Goal: Task Accomplishment & Management: Manage account settings

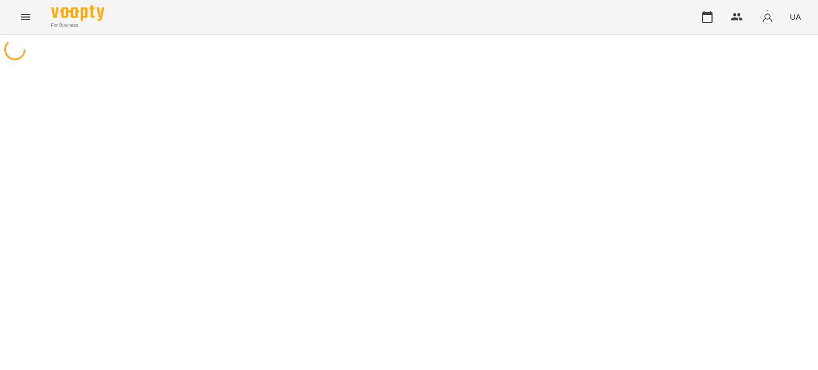
click at [26, 19] on icon "Menu" at bounding box center [25, 17] width 13 height 13
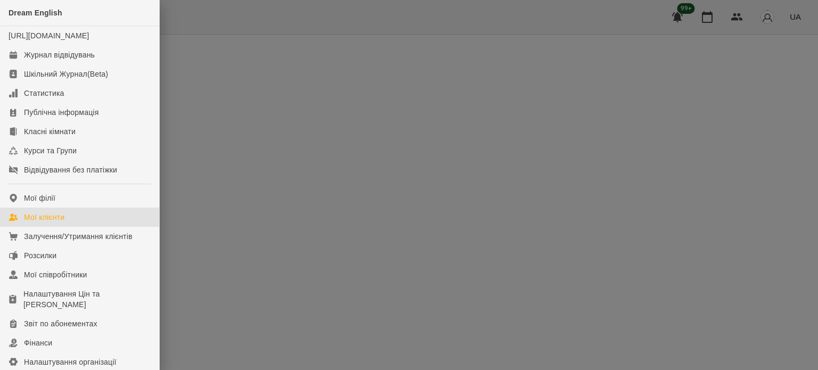
click at [70, 227] on link "Мої клієнти" at bounding box center [79, 217] width 159 height 19
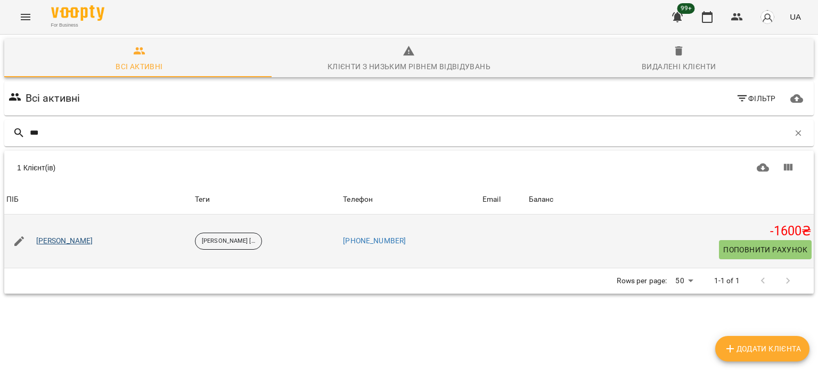
type input "***"
click at [79, 238] on link "[PERSON_NAME]" at bounding box center [64, 241] width 57 height 11
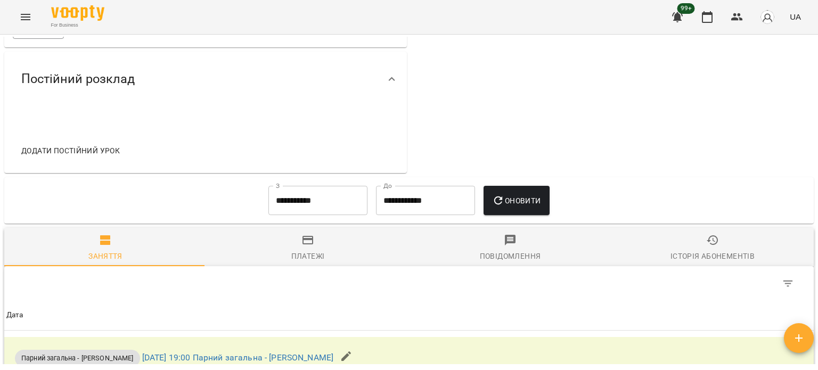
scroll to position [373, 0]
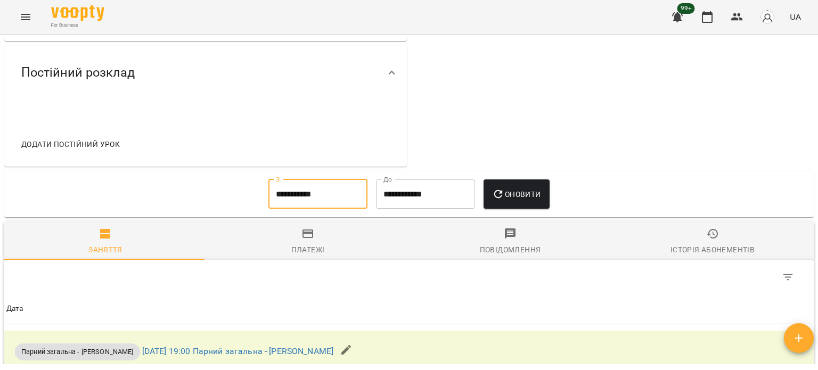
click at [285, 200] on input "**********" at bounding box center [317, 194] width 99 height 30
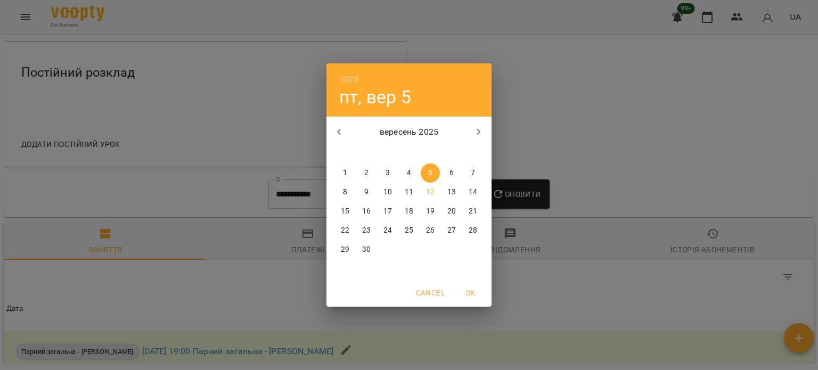
click at [343, 174] on p "1" at bounding box center [345, 173] width 4 height 11
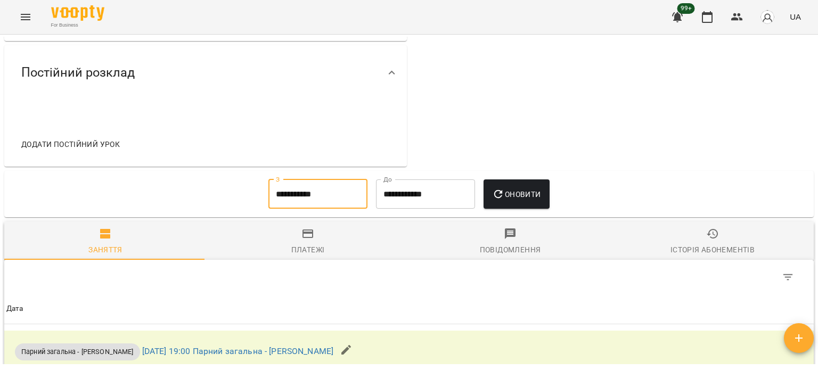
click at [305, 245] on span "Платежі" at bounding box center [308, 241] width 190 height 29
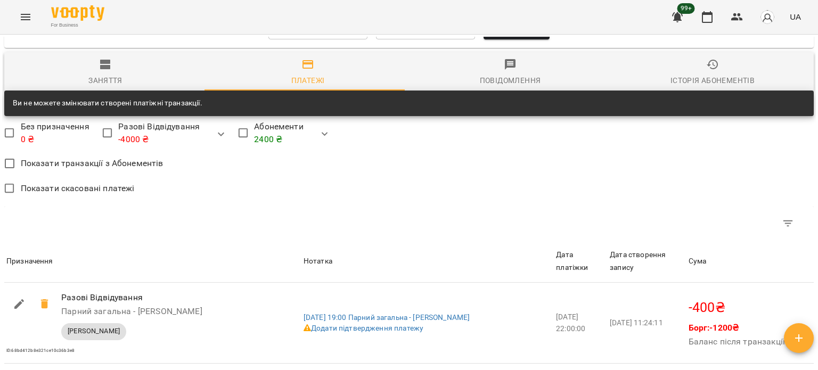
scroll to position [436, 0]
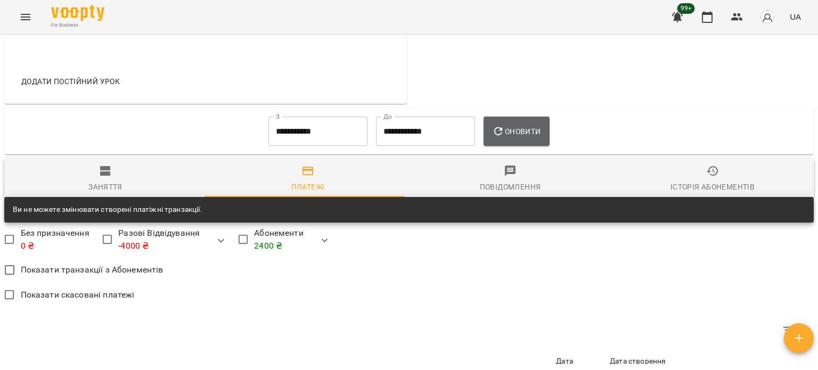
click at [528, 130] on span "Оновити" at bounding box center [516, 131] width 48 height 13
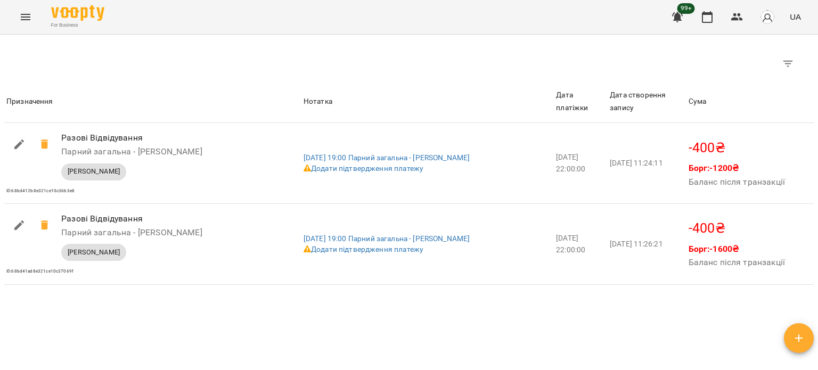
scroll to position [595, 0]
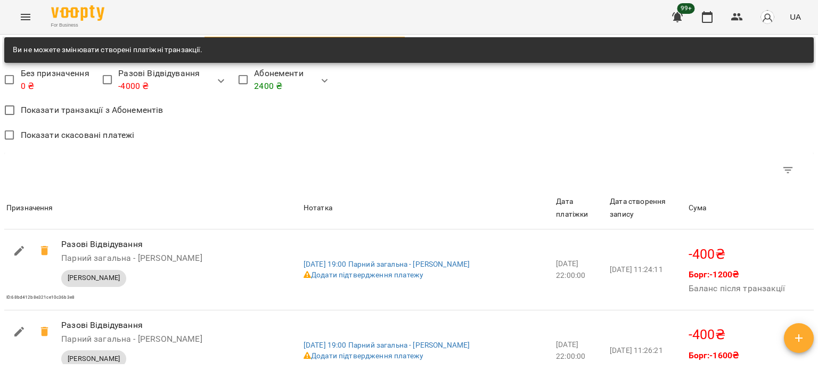
click at [103, 113] on span "Показати транзакції з Абонементів" at bounding box center [92, 110] width 143 height 13
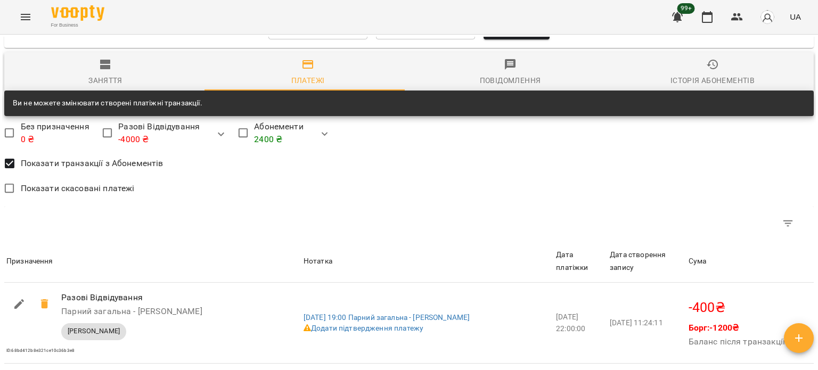
scroll to position [489, 0]
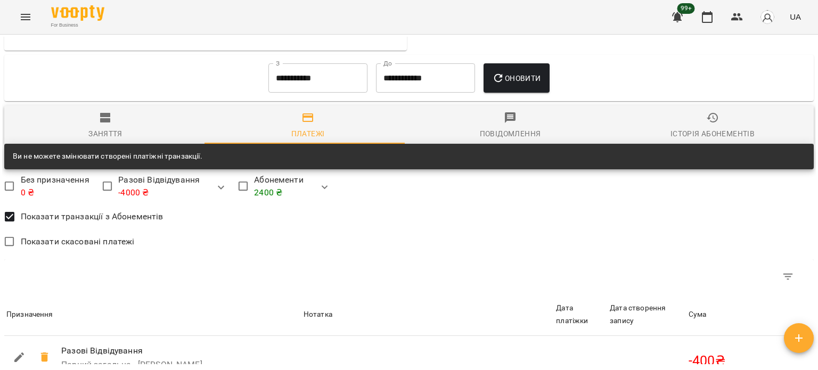
click at [117, 136] on div "Заняття" at bounding box center [105, 133] width 34 height 13
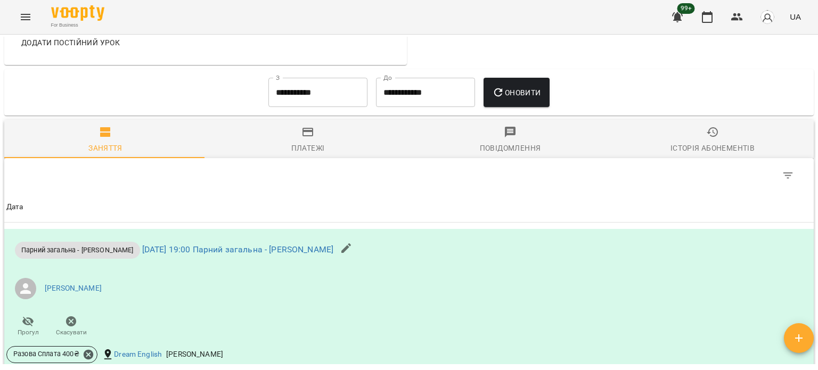
scroll to position [436, 0]
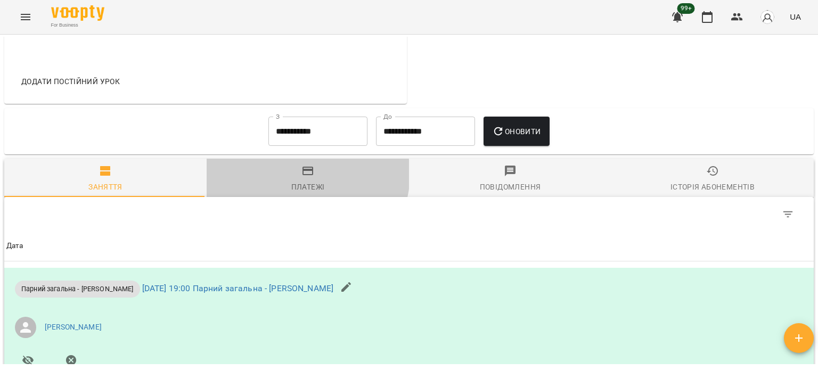
click at [305, 175] on icon "button" at bounding box center [308, 171] width 11 height 9
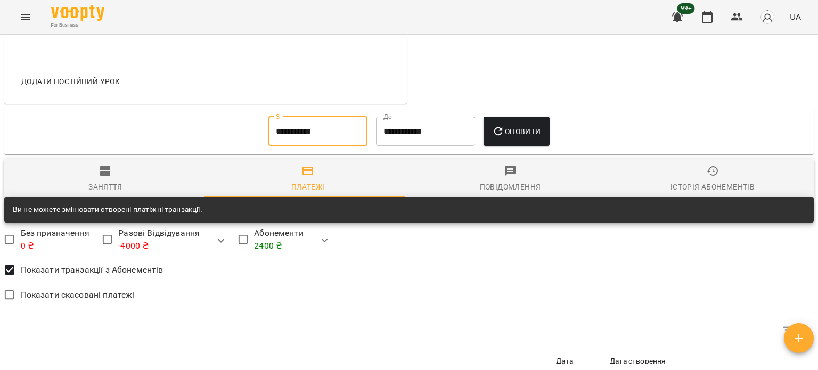
click at [320, 136] on input "**********" at bounding box center [317, 132] width 99 height 30
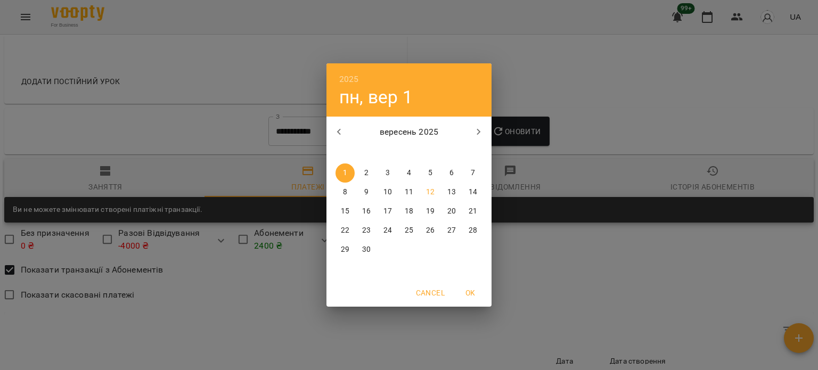
click at [345, 129] on icon "button" at bounding box center [339, 132] width 13 height 13
click at [469, 254] on p "31" at bounding box center [473, 249] width 9 height 11
type input "**********"
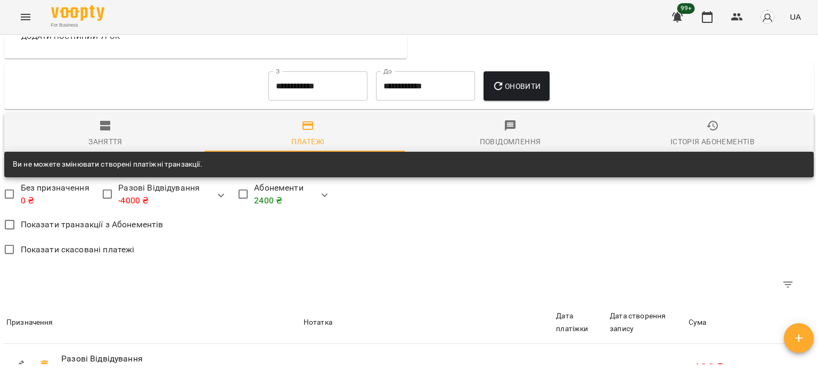
scroll to position [479, 0]
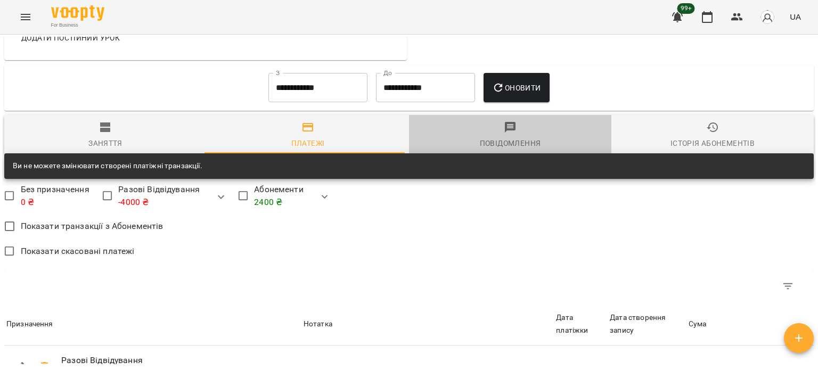
click at [510, 144] on div "Повідомлення" at bounding box center [510, 143] width 61 height 13
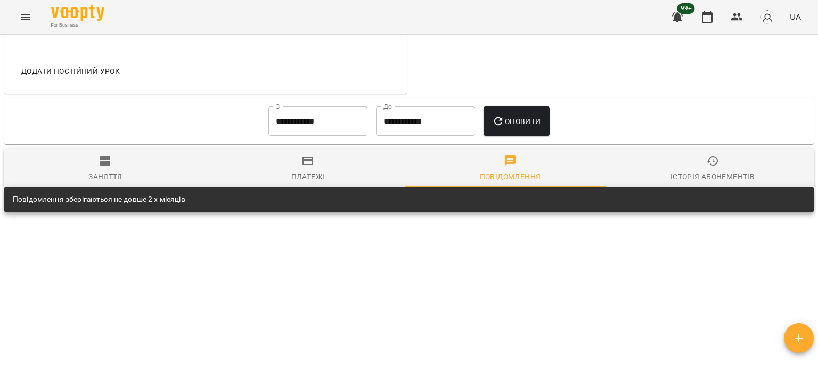
scroll to position [449, 0]
click at [695, 170] on div "Історія абонементів" at bounding box center [713, 176] width 84 height 13
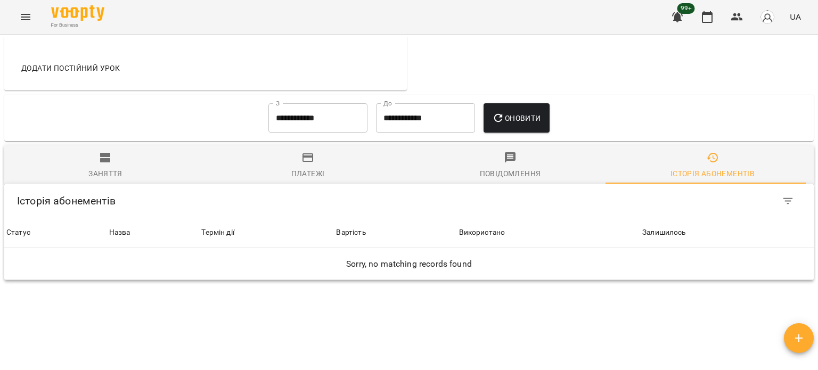
click at [104, 162] on icon "button" at bounding box center [105, 158] width 10 height 10
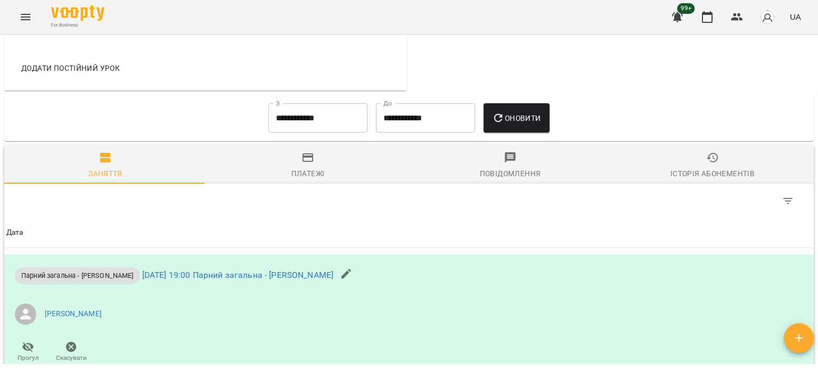
scroll to position [715, 0]
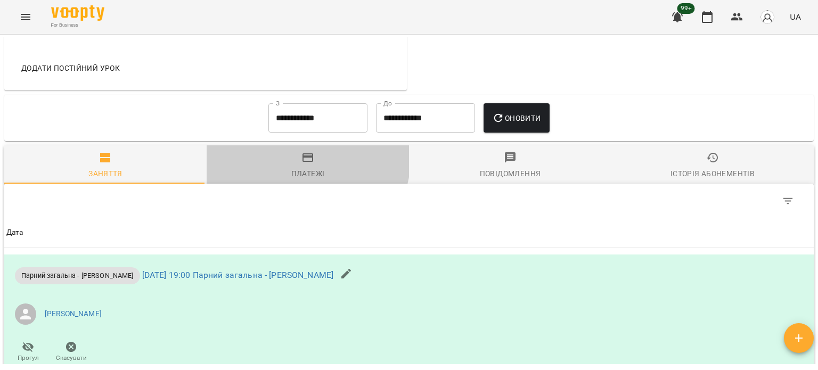
click at [303, 162] on icon "button" at bounding box center [307, 157] width 13 height 13
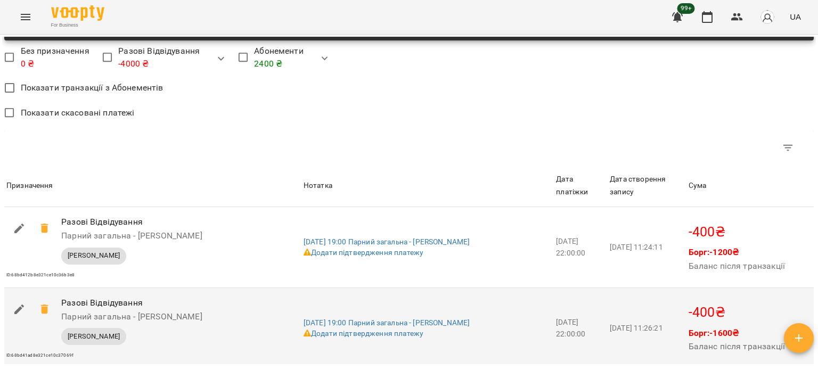
scroll to position [595, 0]
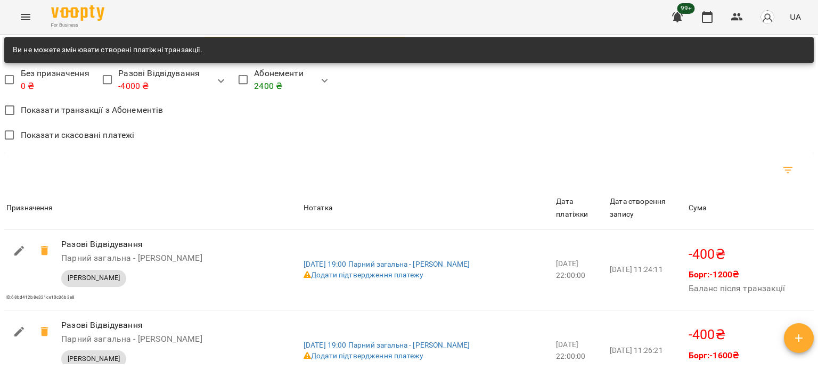
click at [782, 170] on icon "Фільтр" at bounding box center [788, 170] width 13 height 13
click at [656, 140] on div at bounding box center [409, 185] width 818 height 370
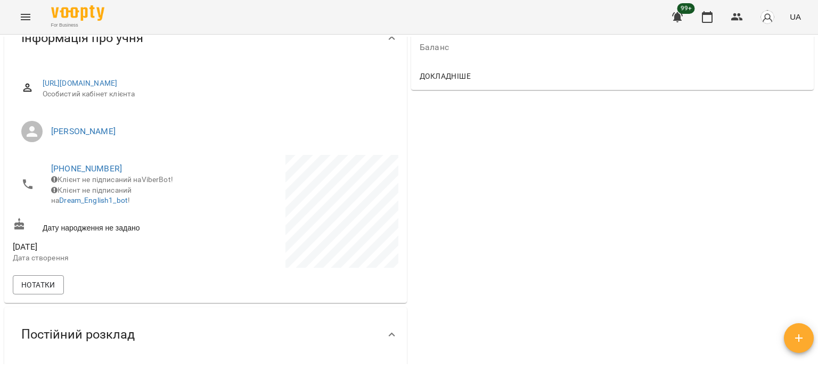
scroll to position [63, 0]
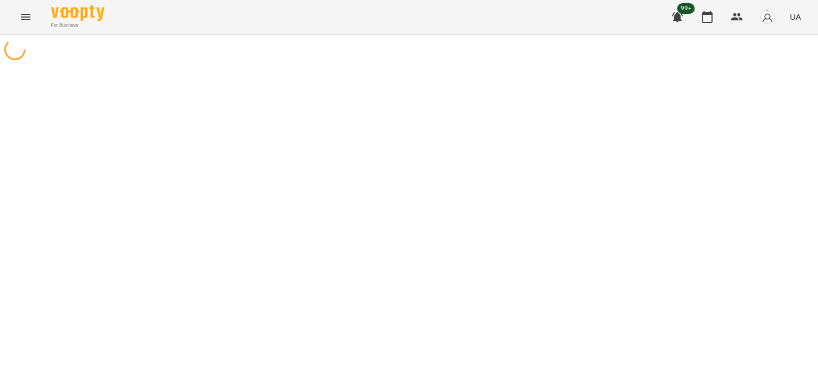
click at [29, 21] on icon "Menu" at bounding box center [25, 17] width 13 height 13
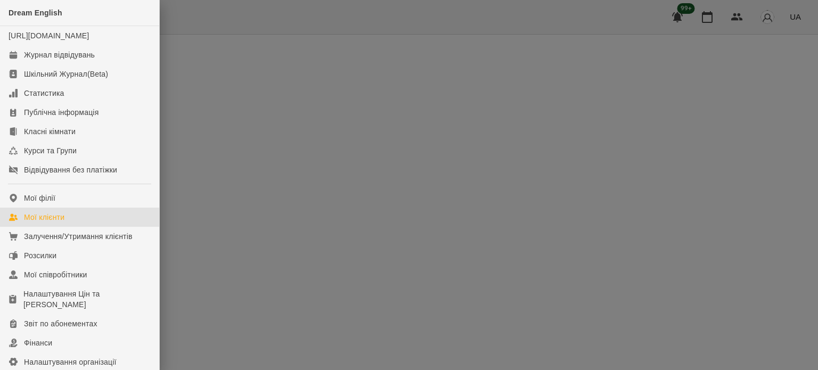
click at [61, 221] on link "Мої клієнти" at bounding box center [79, 217] width 159 height 19
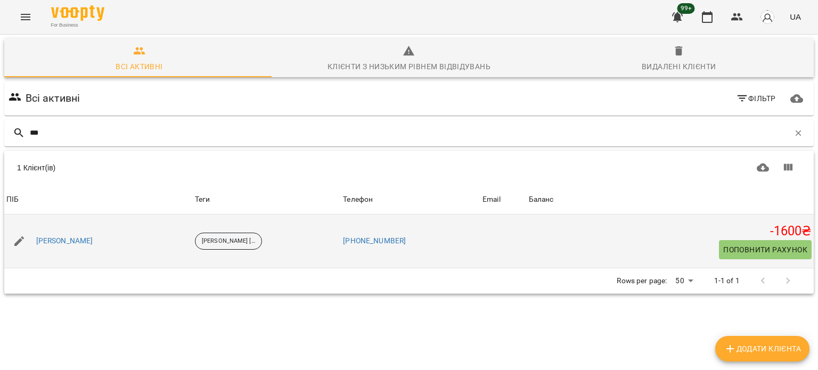
type input "***"
click at [727, 251] on span "Поповнити рахунок" at bounding box center [765, 249] width 84 height 13
select select "****"
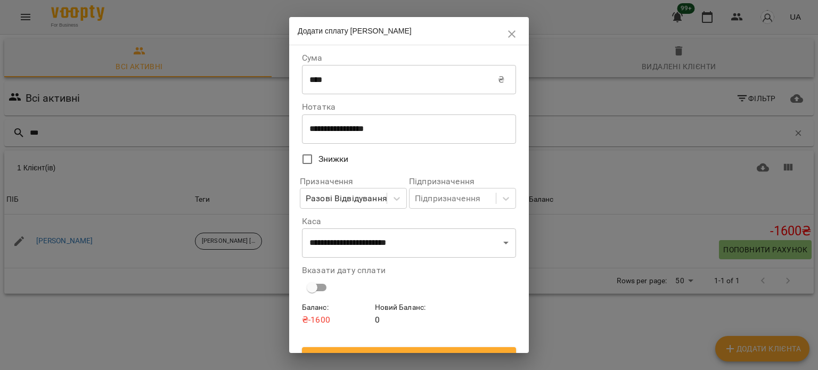
scroll to position [19, 0]
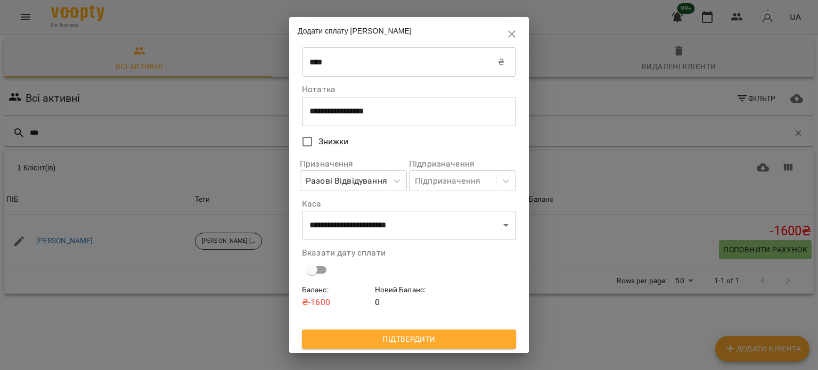
click at [419, 342] on span "Підтвердити" at bounding box center [409, 339] width 197 height 13
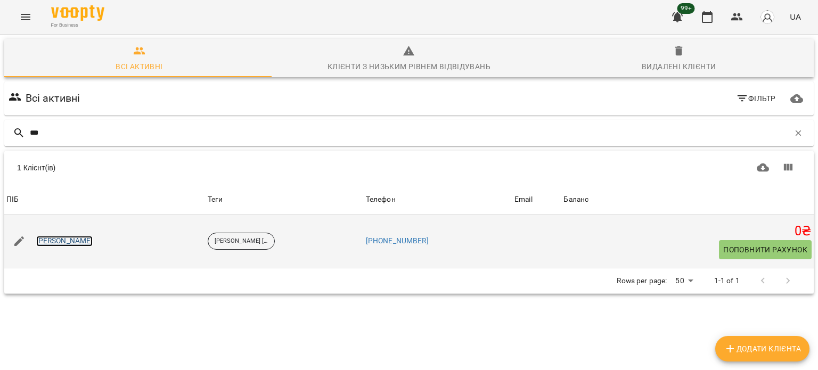
click at [75, 240] on link "[PERSON_NAME]" at bounding box center [64, 241] width 57 height 11
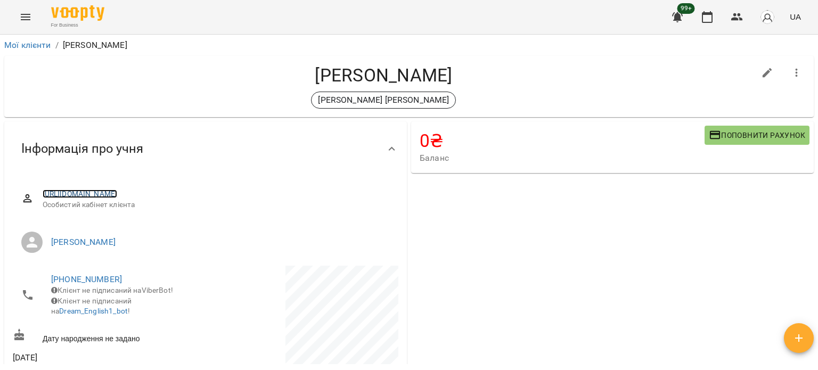
click at [118, 195] on link "[URL][DOMAIN_NAME]" at bounding box center [80, 194] width 75 height 9
click at [693, 292] on div "0 ₴ Баланс Поповнити рахунок -2400 ₴ Разові Відвідування -6000 ₴ Парний загальн…" at bounding box center [612, 330] width 407 height 422
